Goal: Information Seeking & Learning: Find specific page/section

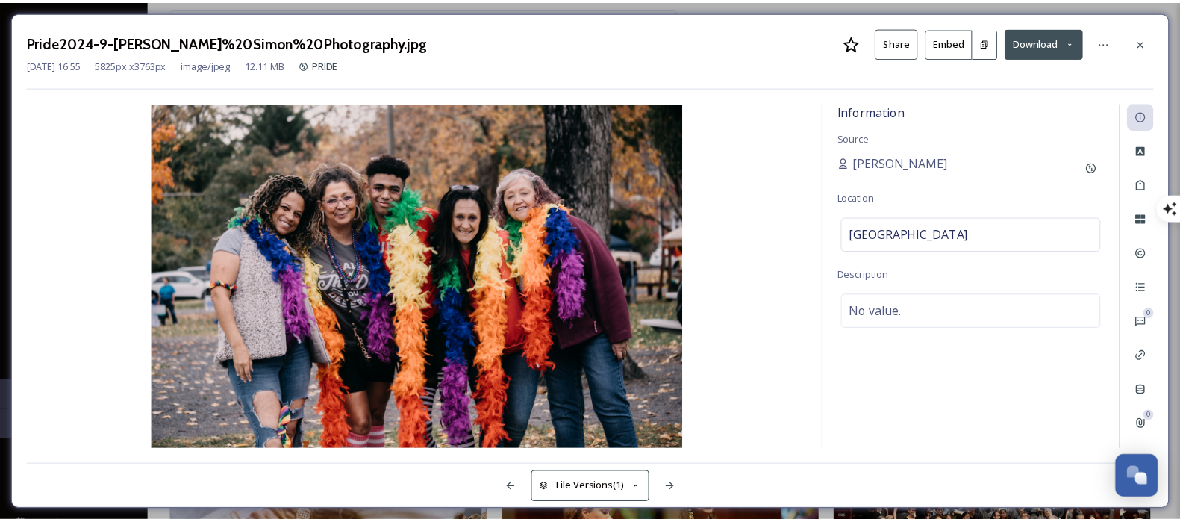
scroll to position [12563, 0]
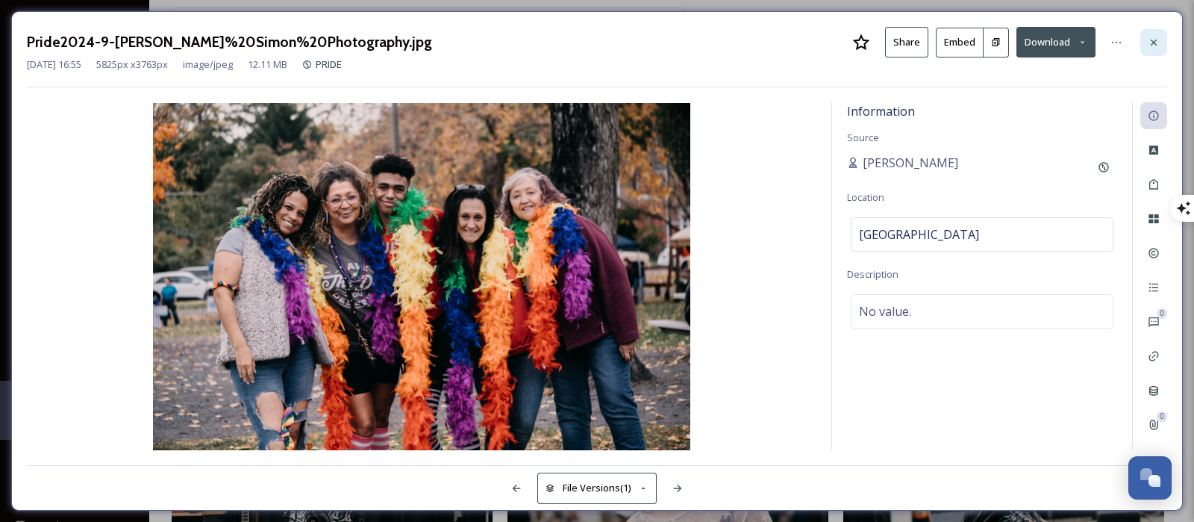
click at [1151, 40] on icon at bounding box center [1154, 43] width 12 height 12
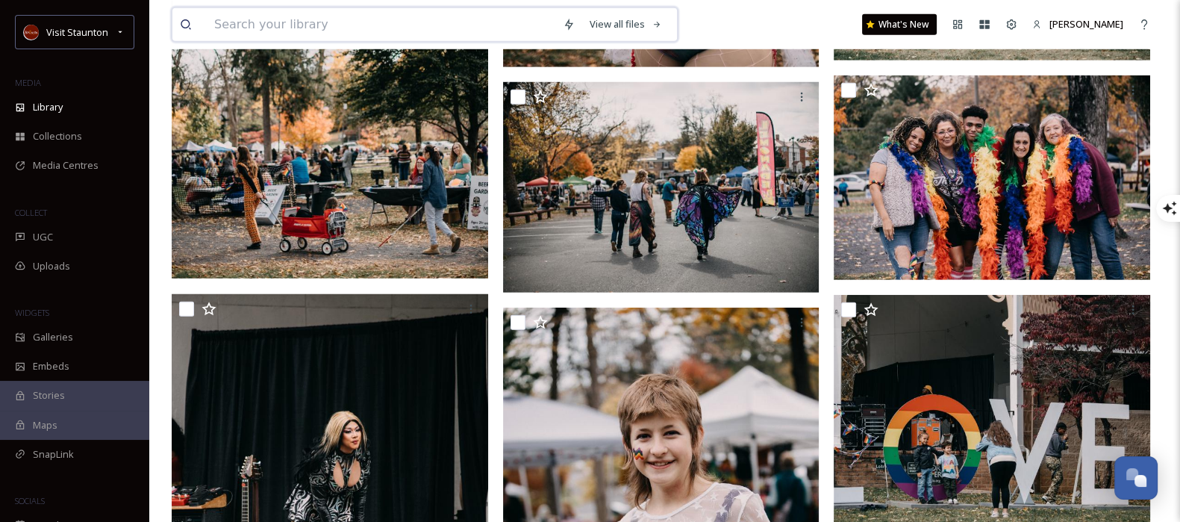
drag, startPoint x: 344, startPoint y: 32, endPoint x: 346, endPoint y: 16, distance: 15.7
click at [346, 16] on input at bounding box center [381, 24] width 349 height 33
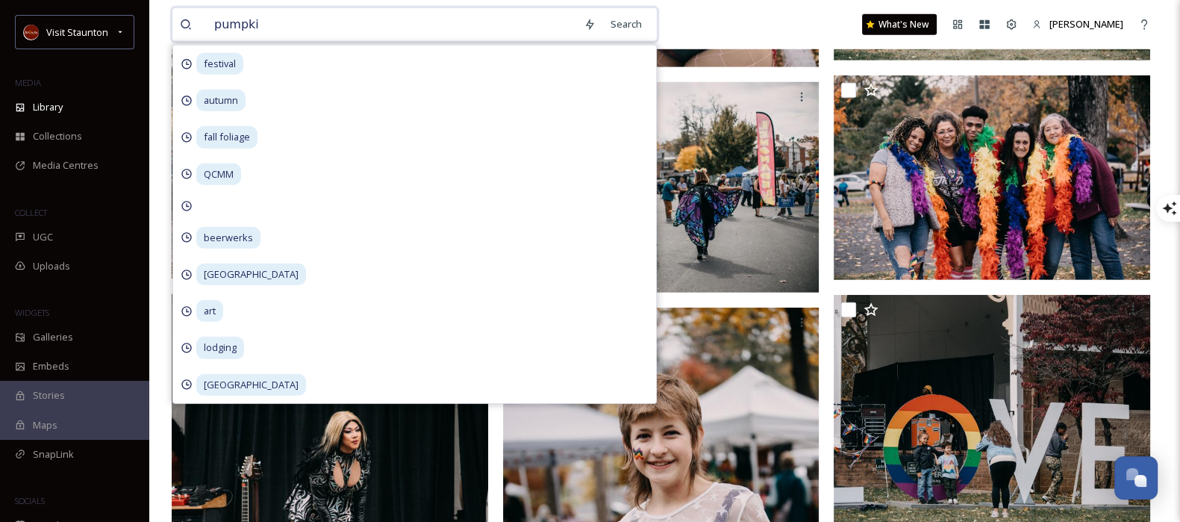
type input "pumpkin"
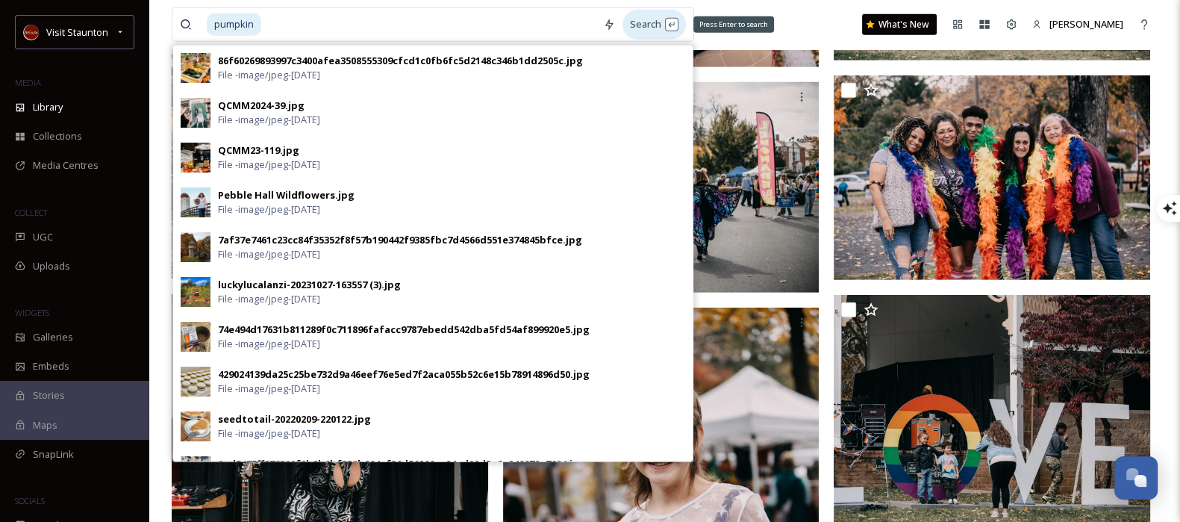
click at [652, 18] on div "Search Press Enter to search" at bounding box center [654, 24] width 63 height 29
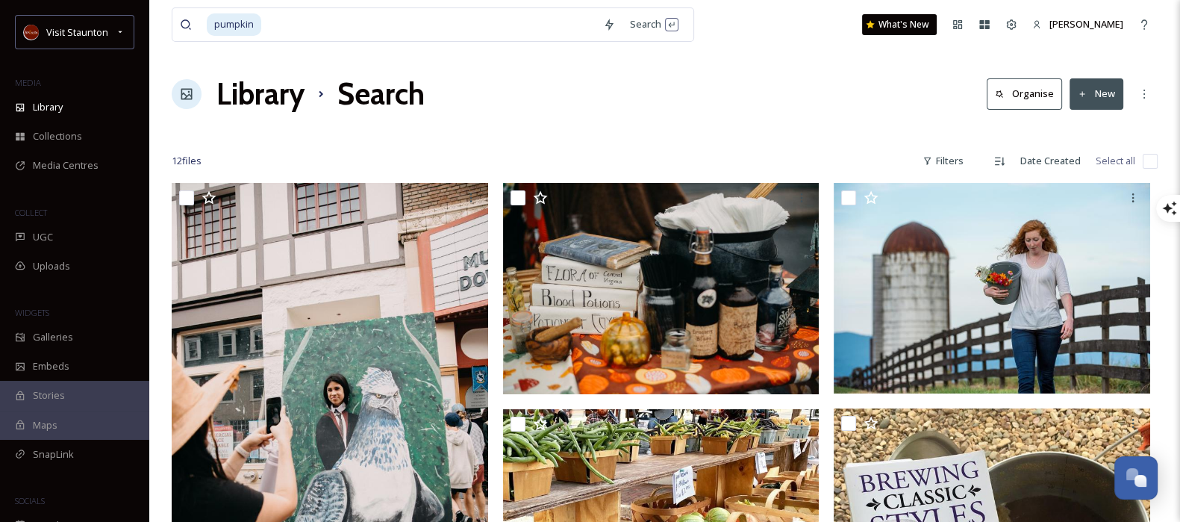
click at [767, 107] on div "Library Search Organise New" at bounding box center [665, 94] width 986 height 45
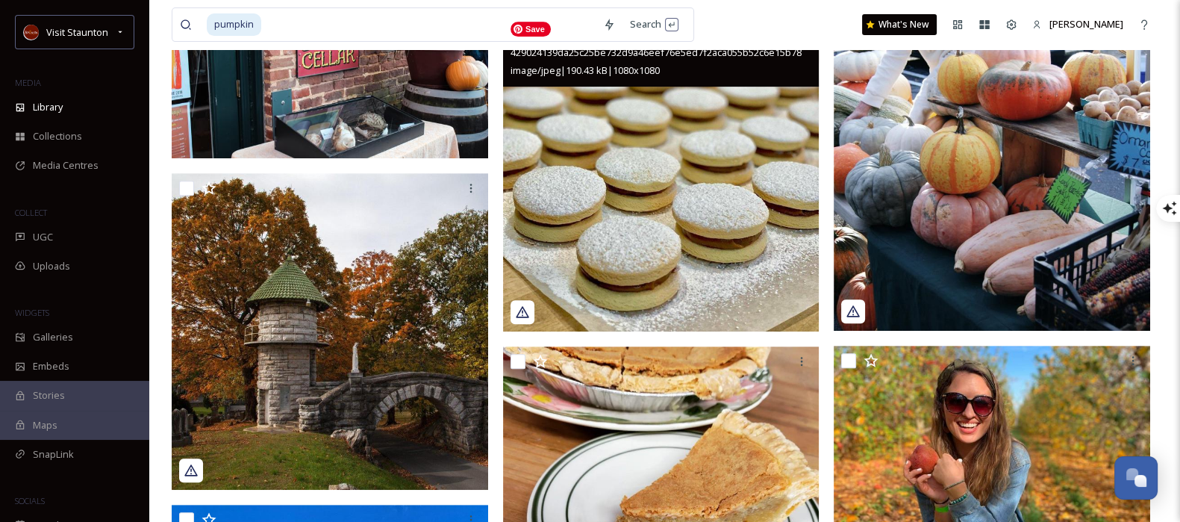
scroll to position [970, 0]
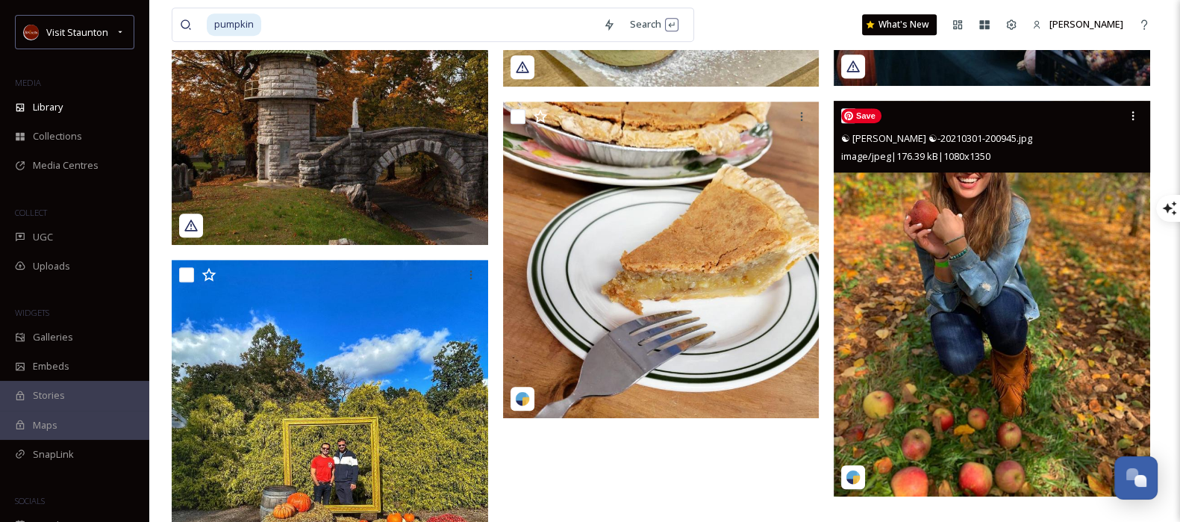
click at [1082, 281] on img at bounding box center [992, 299] width 317 height 396
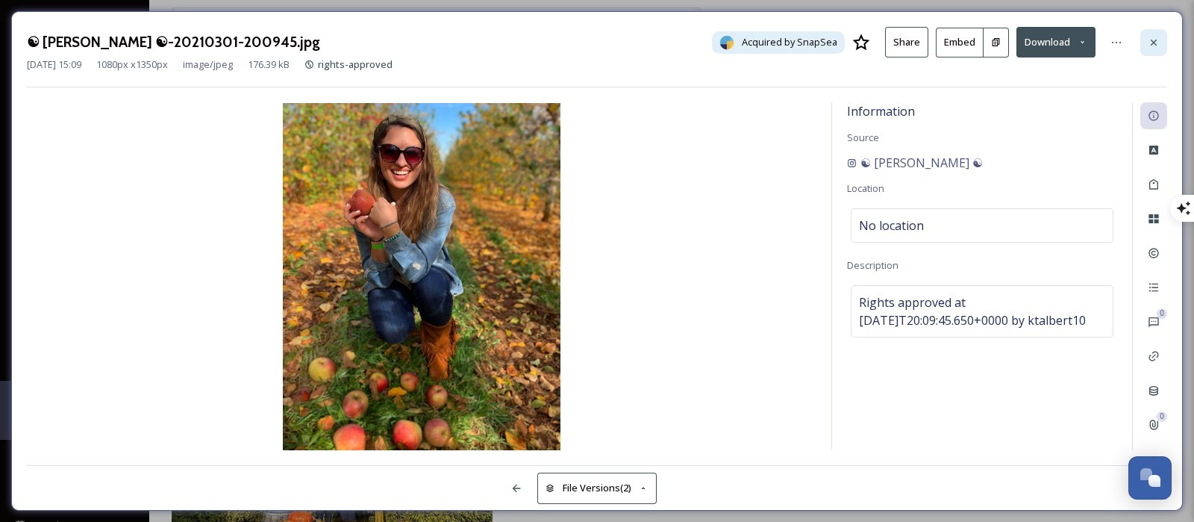
click at [1145, 41] on div at bounding box center [1154, 42] width 27 height 27
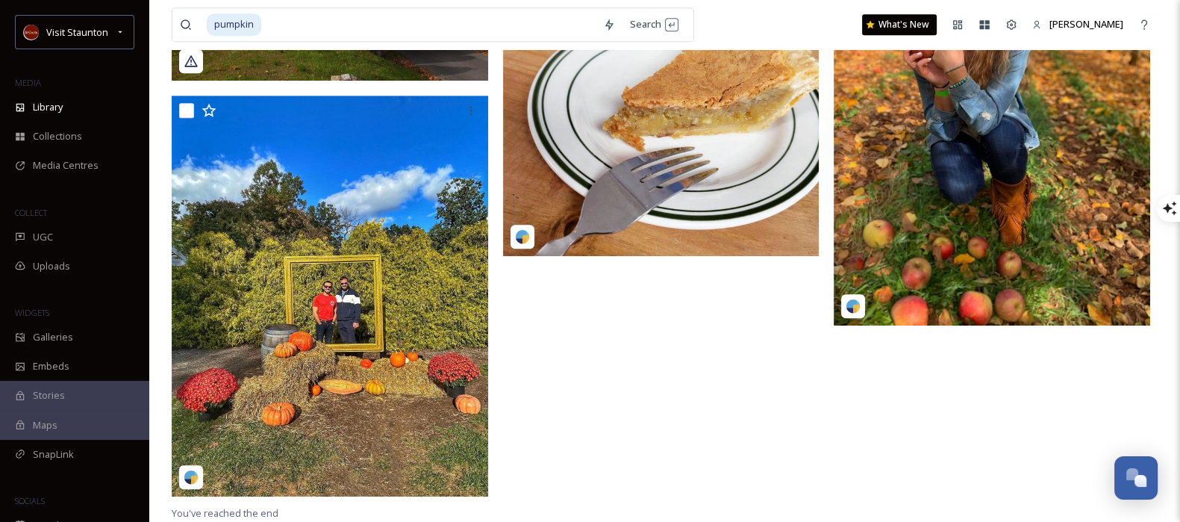
scroll to position [1143, 0]
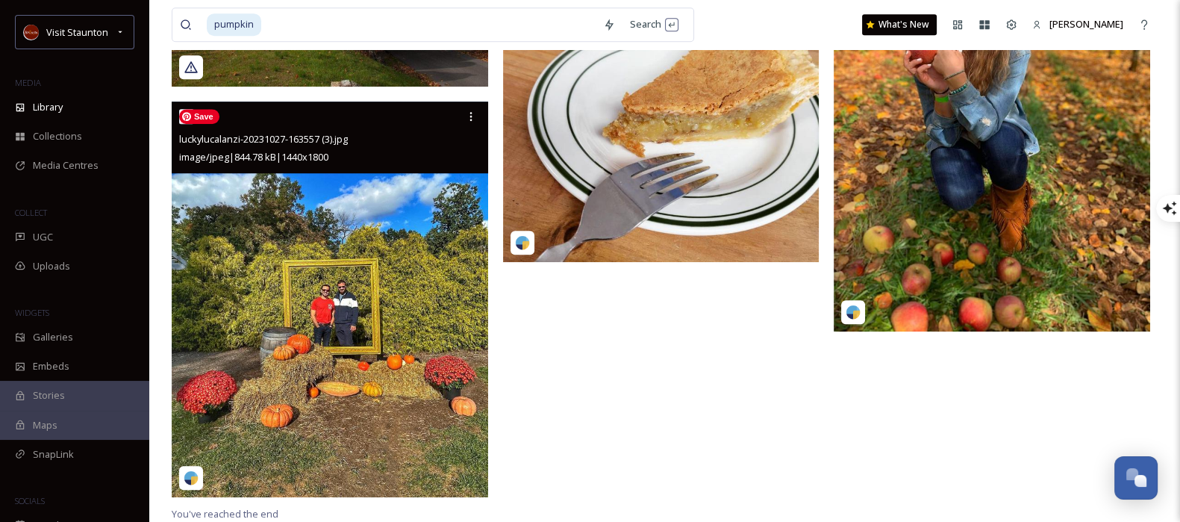
click at [362, 411] on img at bounding box center [330, 300] width 317 height 396
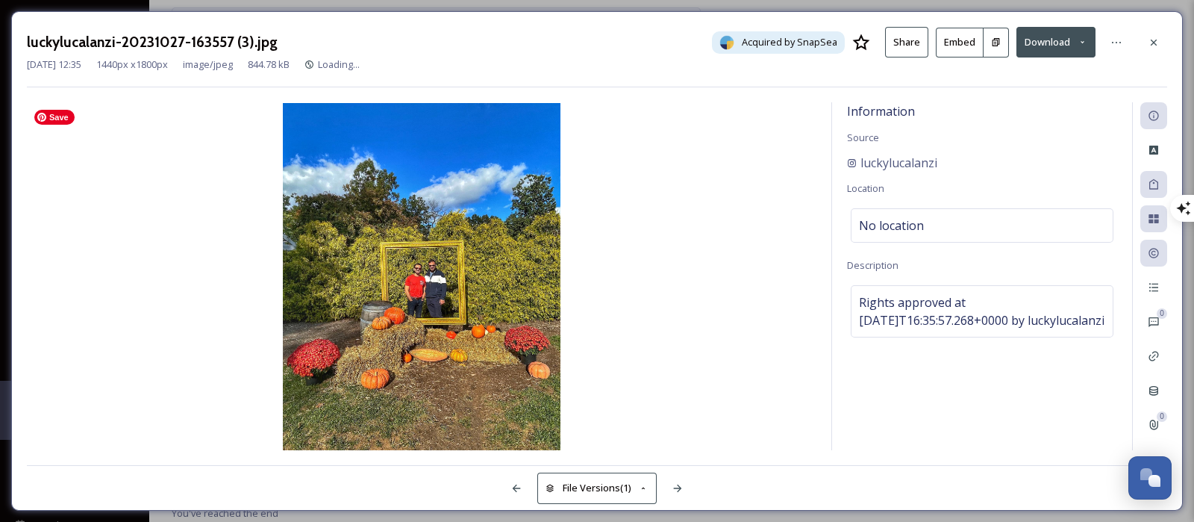
scroll to position [988, 0]
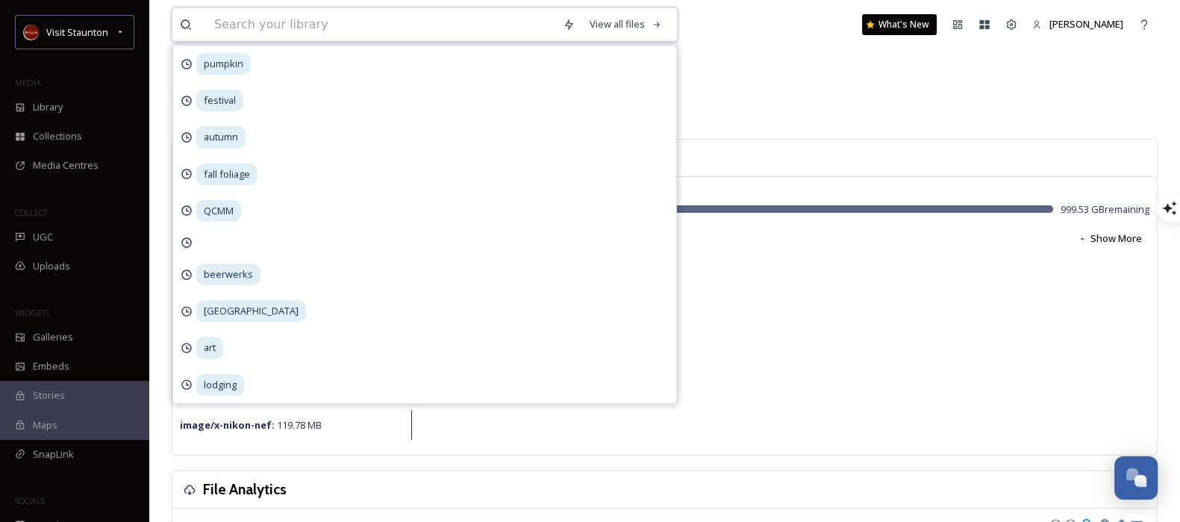
click at [370, 36] on input at bounding box center [381, 24] width 349 height 33
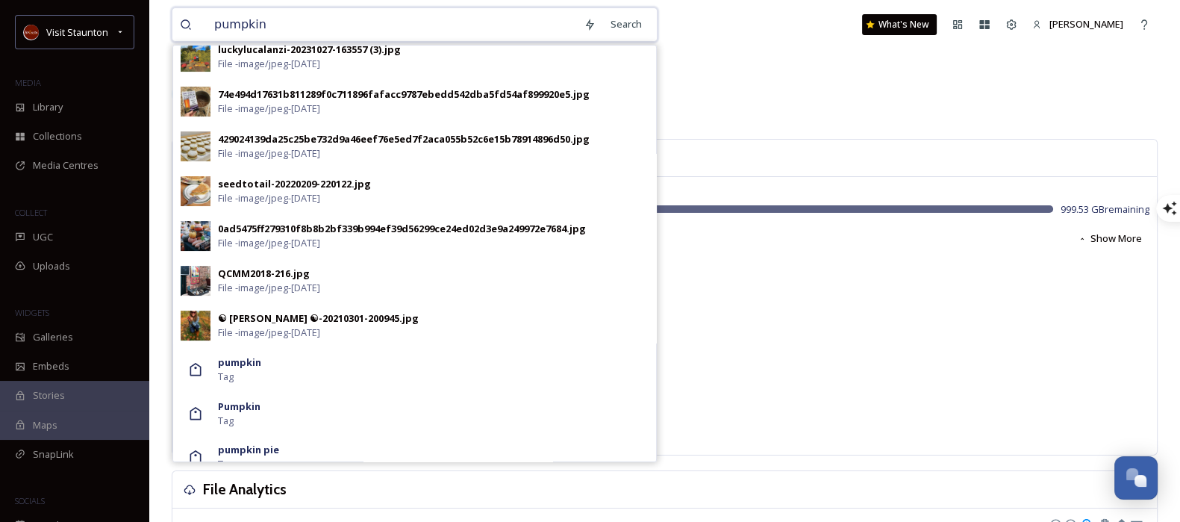
scroll to position [288, 0]
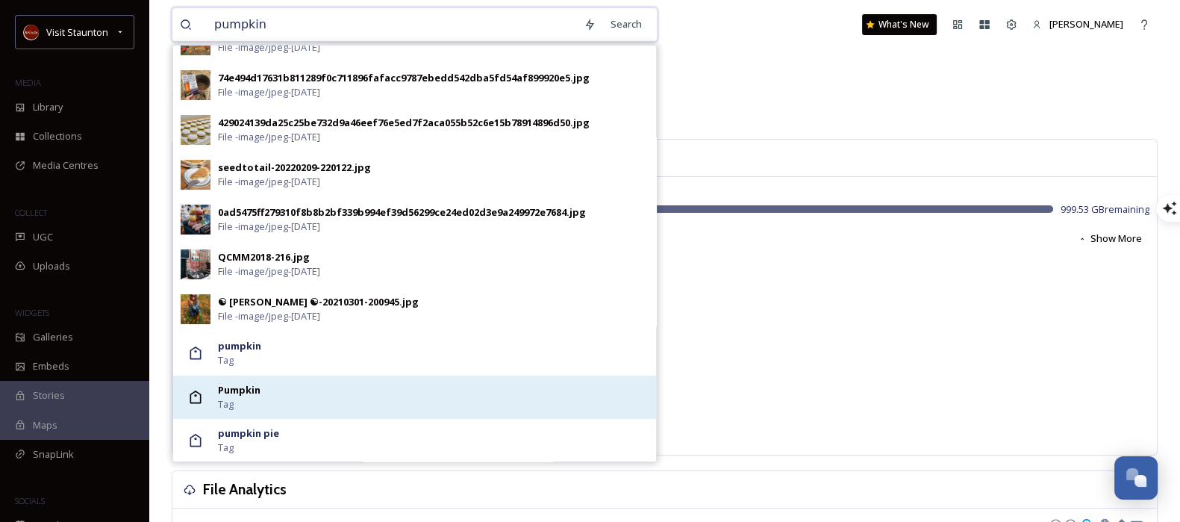
type input "pumpkin"
click at [515, 408] on div "Pumpkin Tag" at bounding box center [433, 397] width 431 height 28
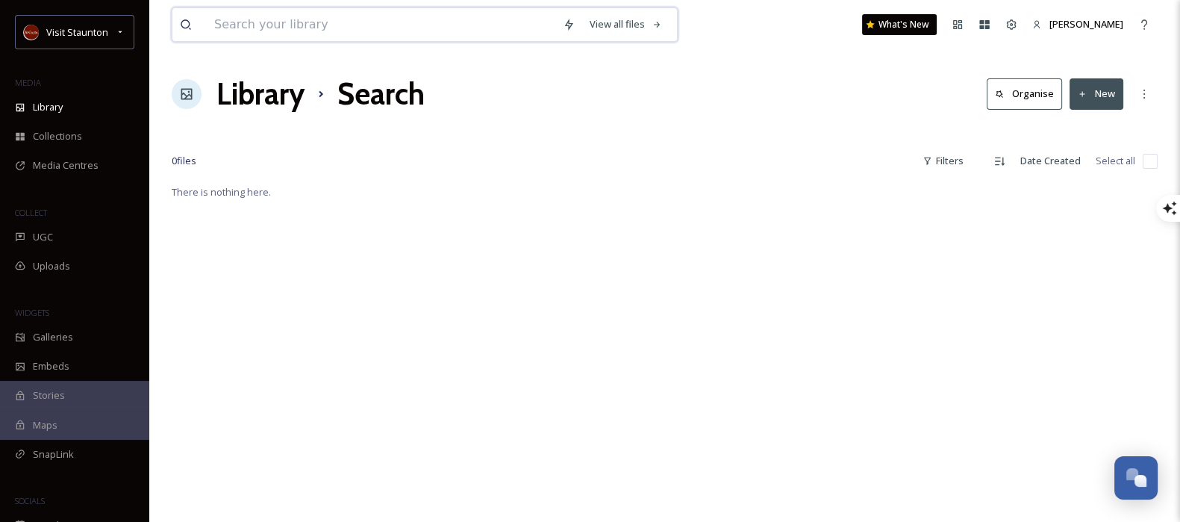
click at [408, 17] on input at bounding box center [381, 24] width 349 height 33
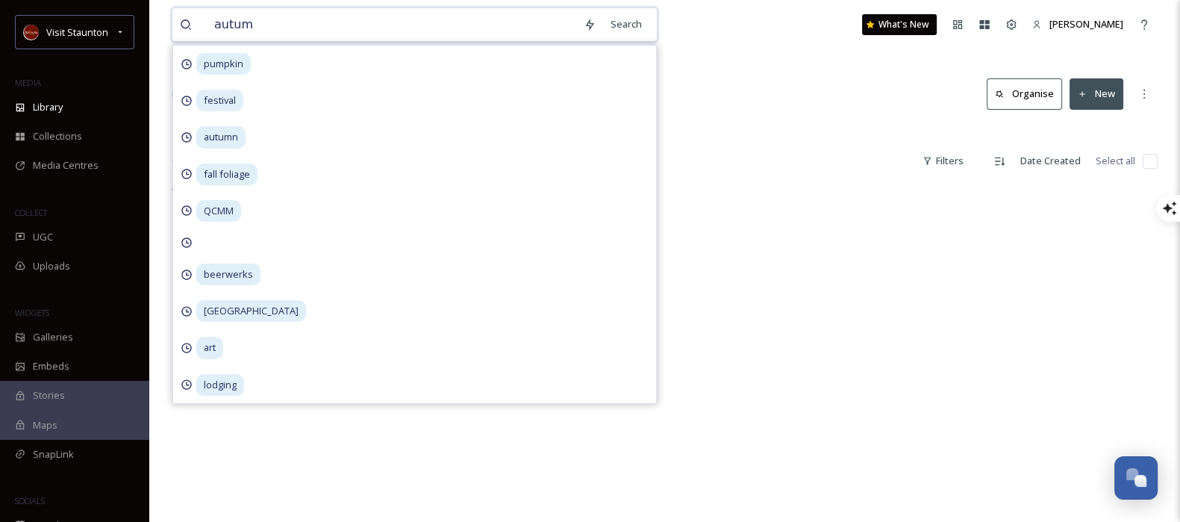
type input "autumn"
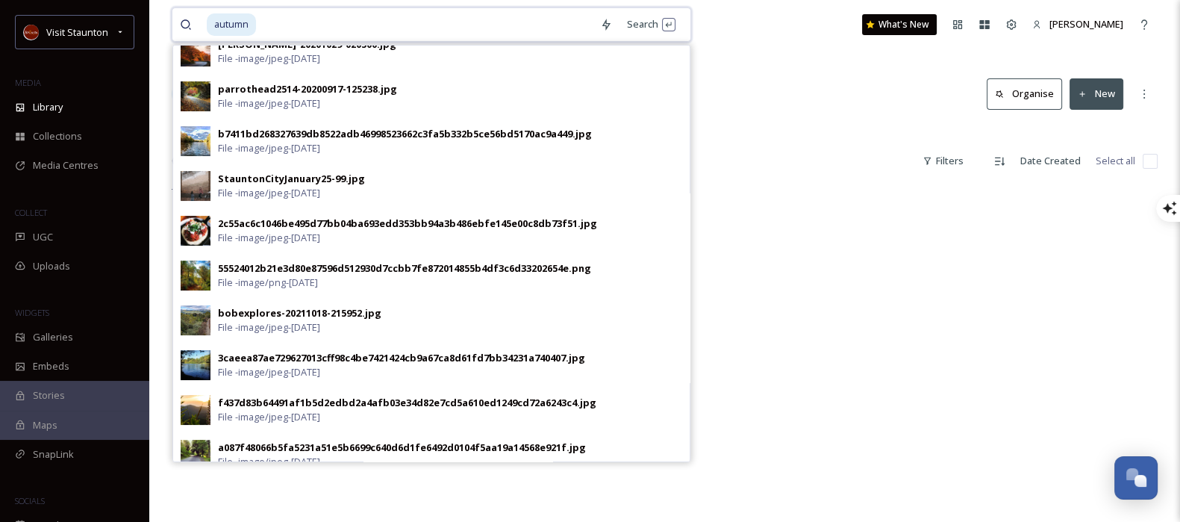
scroll to position [277, 0]
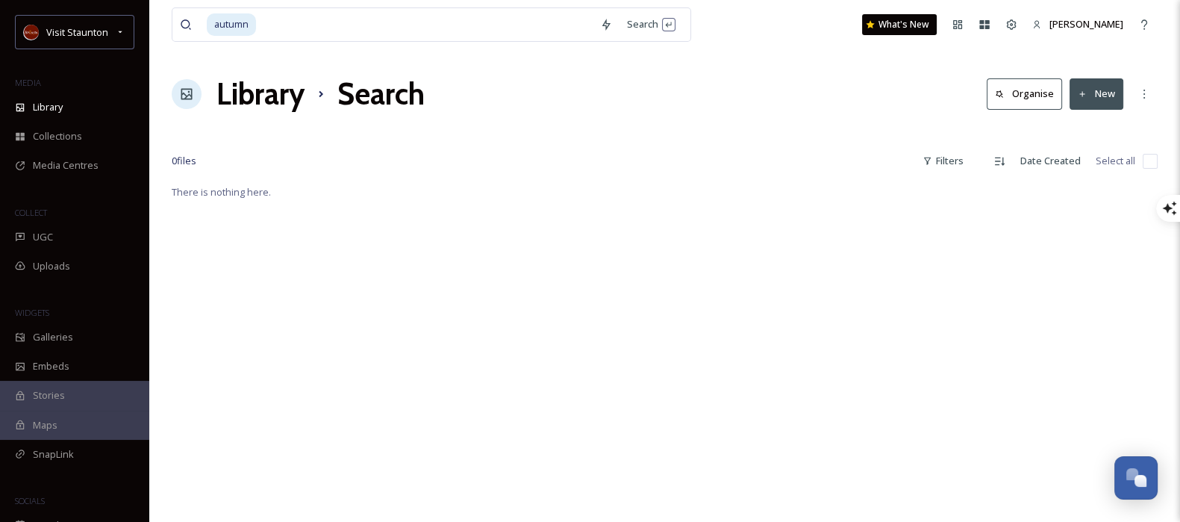
click at [704, 192] on div "There is nothing here." at bounding box center [665, 444] width 986 height 522
click at [71, 108] on div "Library" at bounding box center [74, 107] width 149 height 29
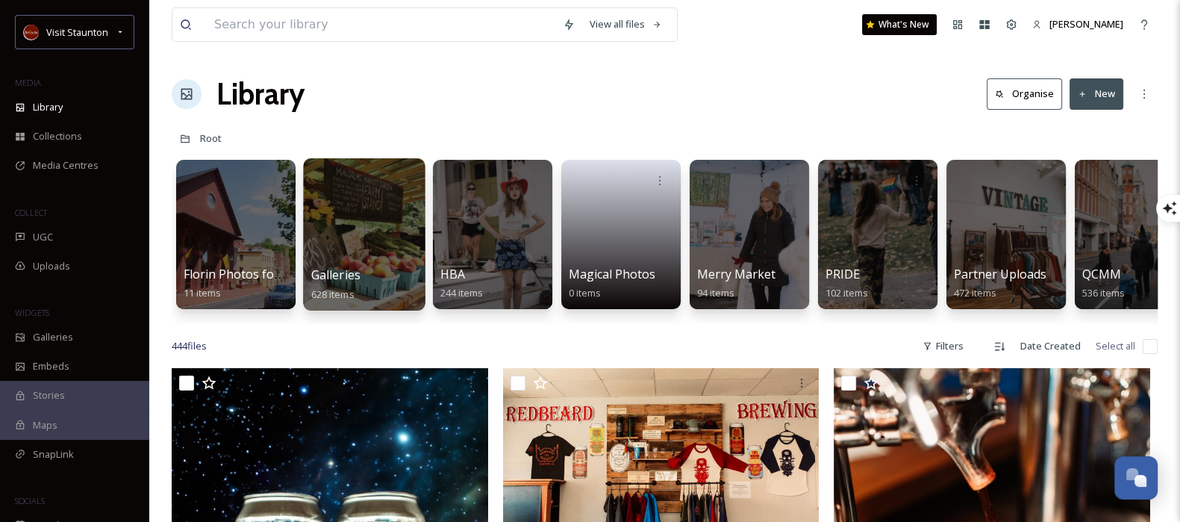
click at [371, 279] on div "Galleries 628 items" at bounding box center [364, 284] width 107 height 37
click at [373, 248] on div at bounding box center [364, 234] width 122 height 152
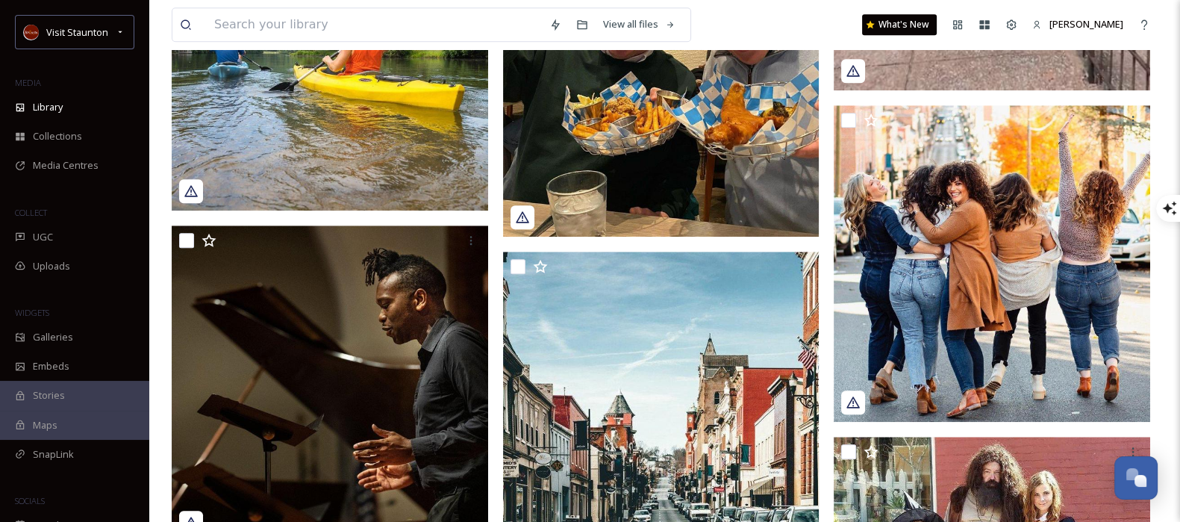
scroll to position [15942, 0]
